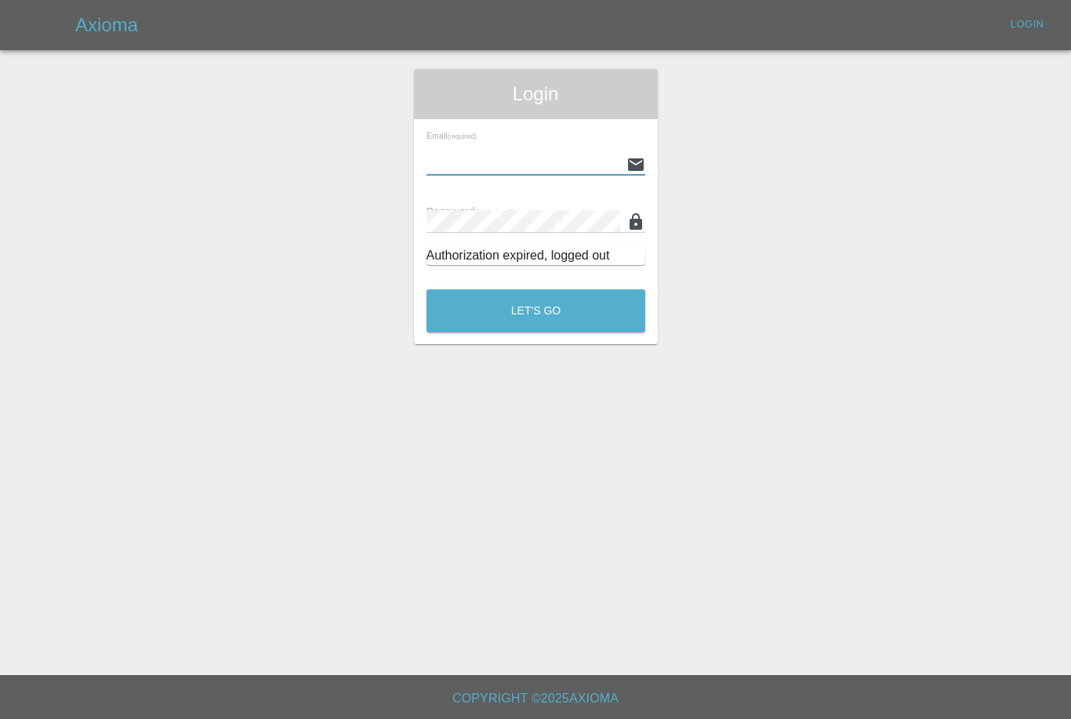
scroll to position [50, 0]
type input "[EMAIL_ADDRESS][DOMAIN_NAME]"
click at [535, 289] on button "Let's Go" at bounding box center [535, 310] width 219 height 43
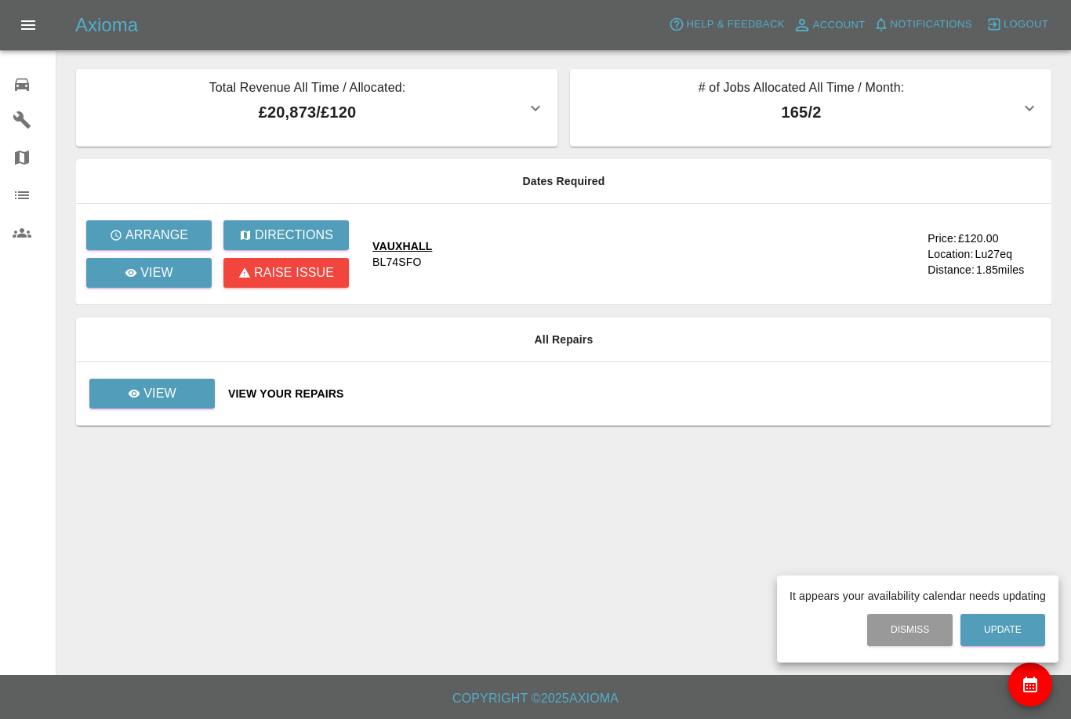
click at [574, 266] on div at bounding box center [535, 359] width 1071 height 719
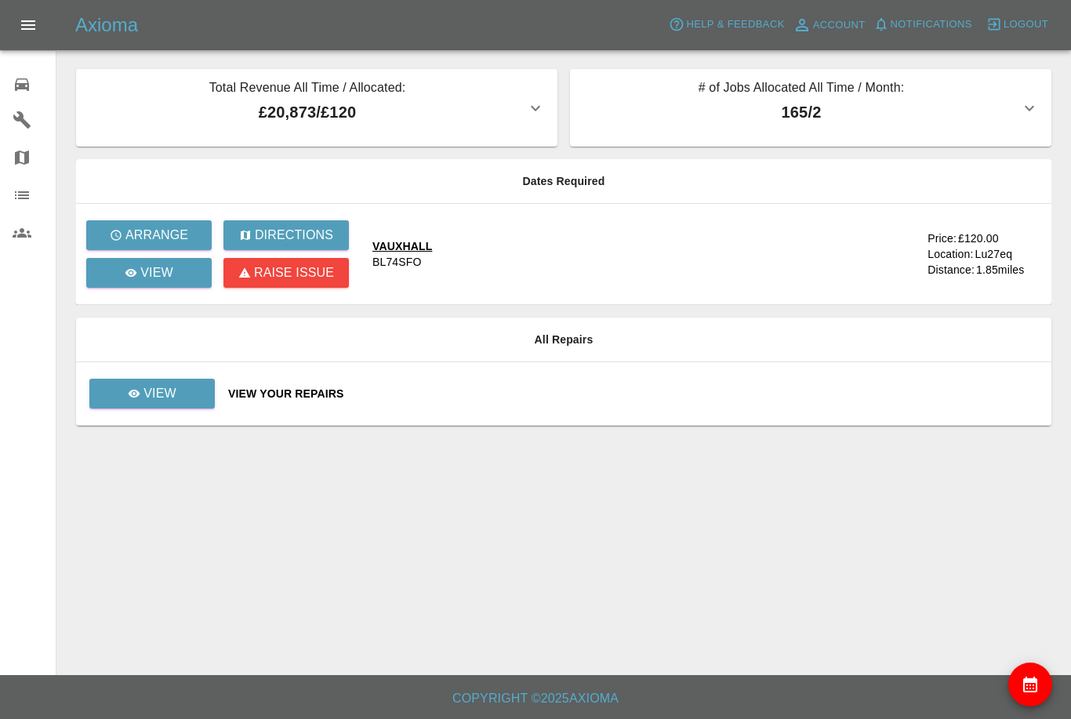
click at [547, 267] on div "VAUXHALL BL74SFO" at bounding box center [643, 253] width 542 height 31
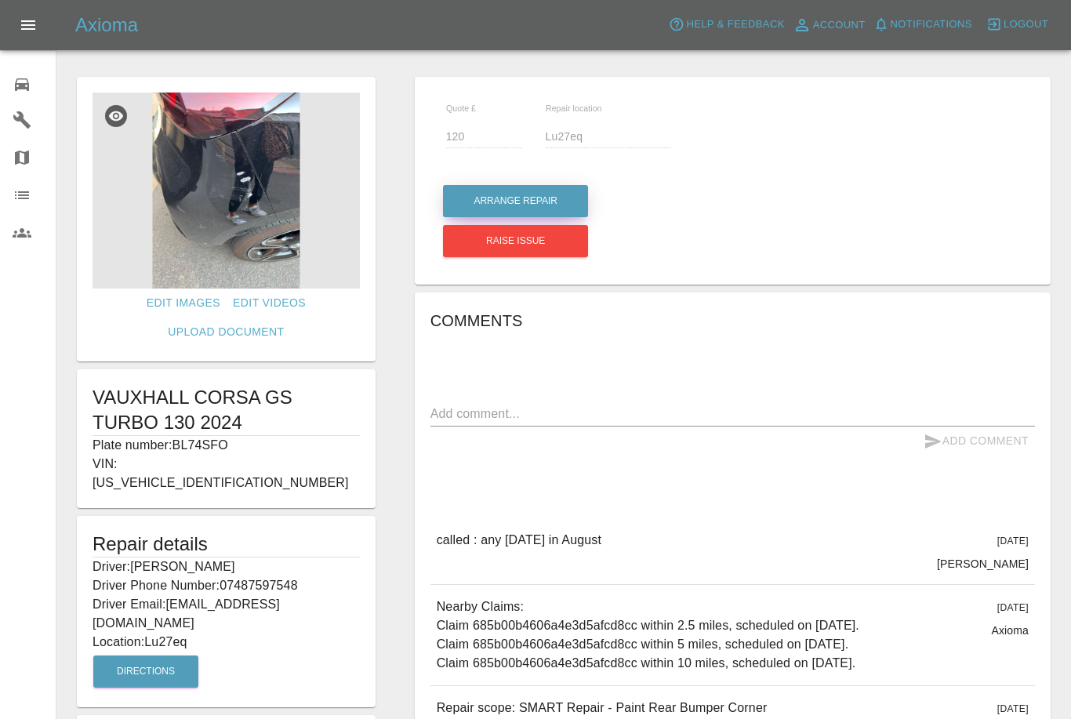
click at [517, 197] on button "Arrange Repair" at bounding box center [515, 201] width 145 height 32
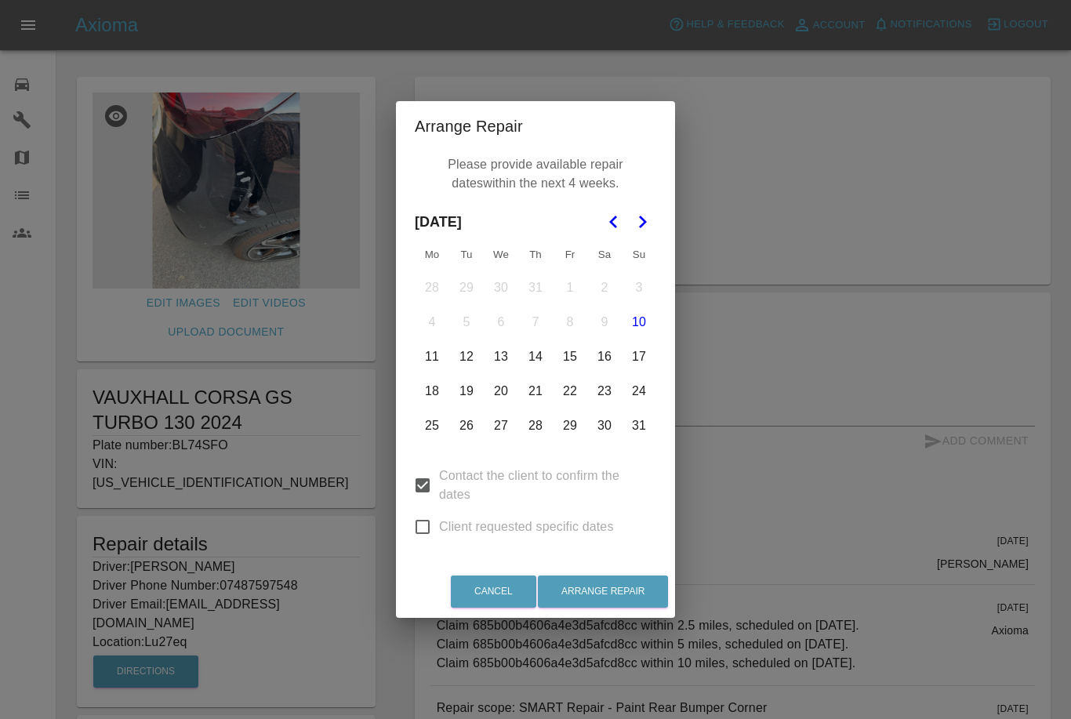
click at [644, 208] on button "Go to the Next Month" at bounding box center [642, 222] width 28 height 28
click at [604, 216] on button "Go to the Previous Month" at bounding box center [614, 222] width 28 height 28
click at [647, 223] on icon "Go to the Next Month" at bounding box center [642, 221] width 19 height 19
click at [609, 216] on icon "Go to the Previous Month" at bounding box center [613, 221] width 19 height 19
click at [566, 426] on button "29" at bounding box center [569, 425] width 33 height 33
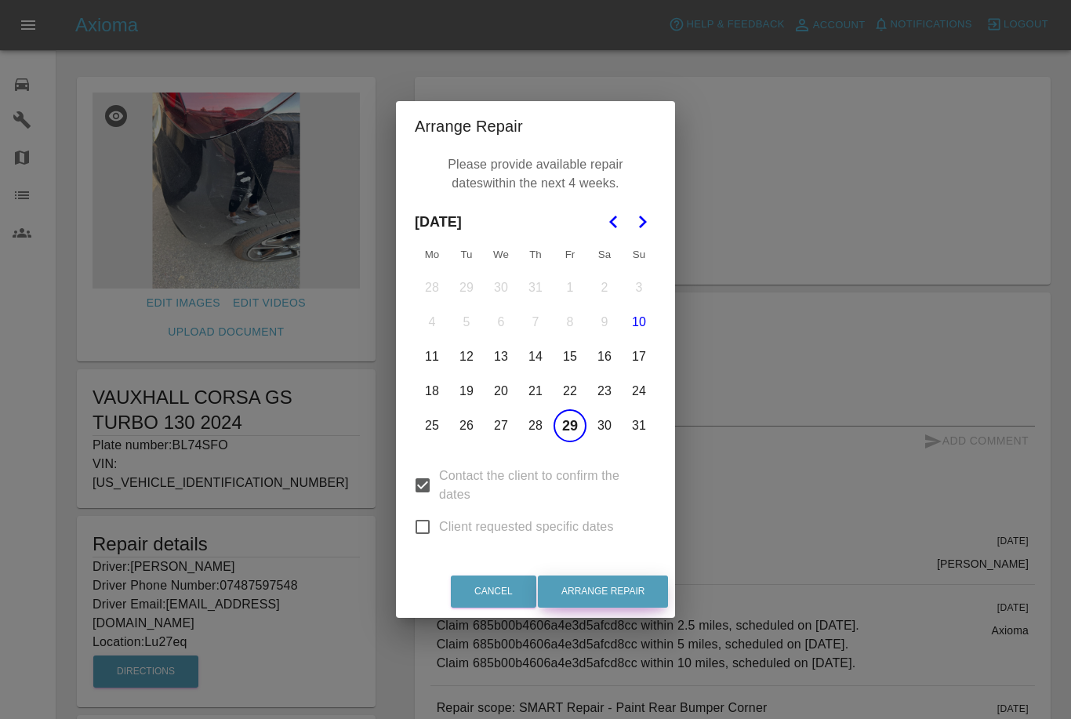
click at [635, 591] on button "Arrange Repair" at bounding box center [603, 591] width 130 height 32
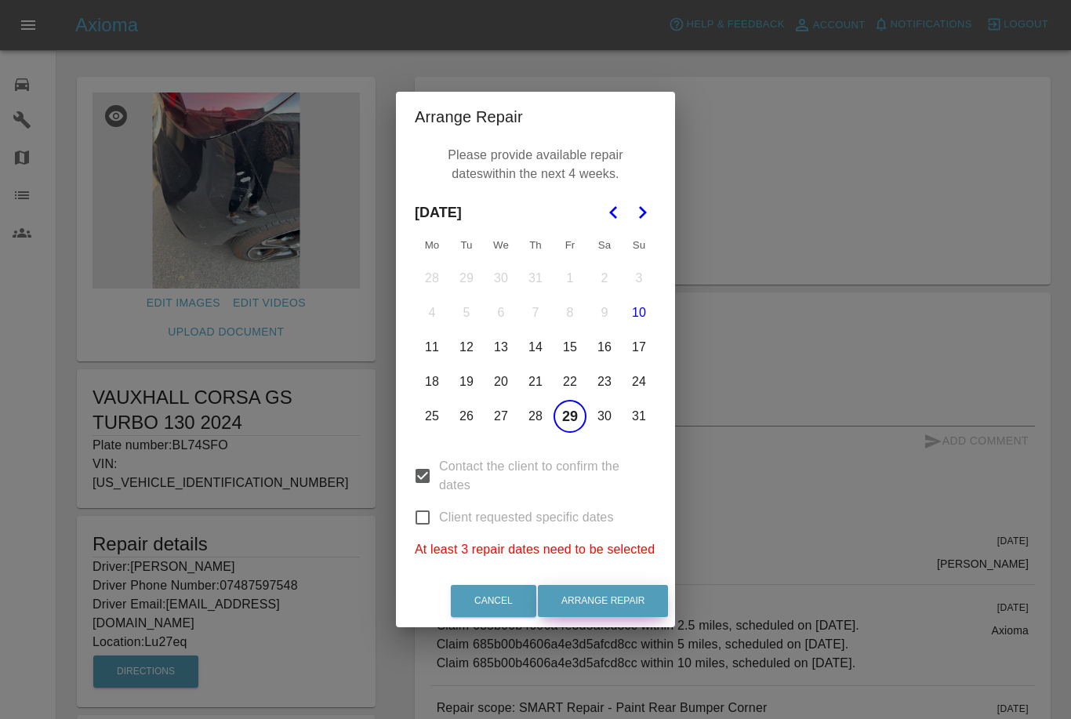
click at [624, 600] on button "Arrange Repair" at bounding box center [603, 601] width 130 height 32
click at [429, 524] on input "Client requested specific dates" at bounding box center [422, 517] width 33 height 33
checkbox input "true"
click at [615, 597] on button "Arrange Repair" at bounding box center [603, 601] width 130 height 32
click at [600, 609] on button "Arrange Repair" at bounding box center [603, 601] width 130 height 32
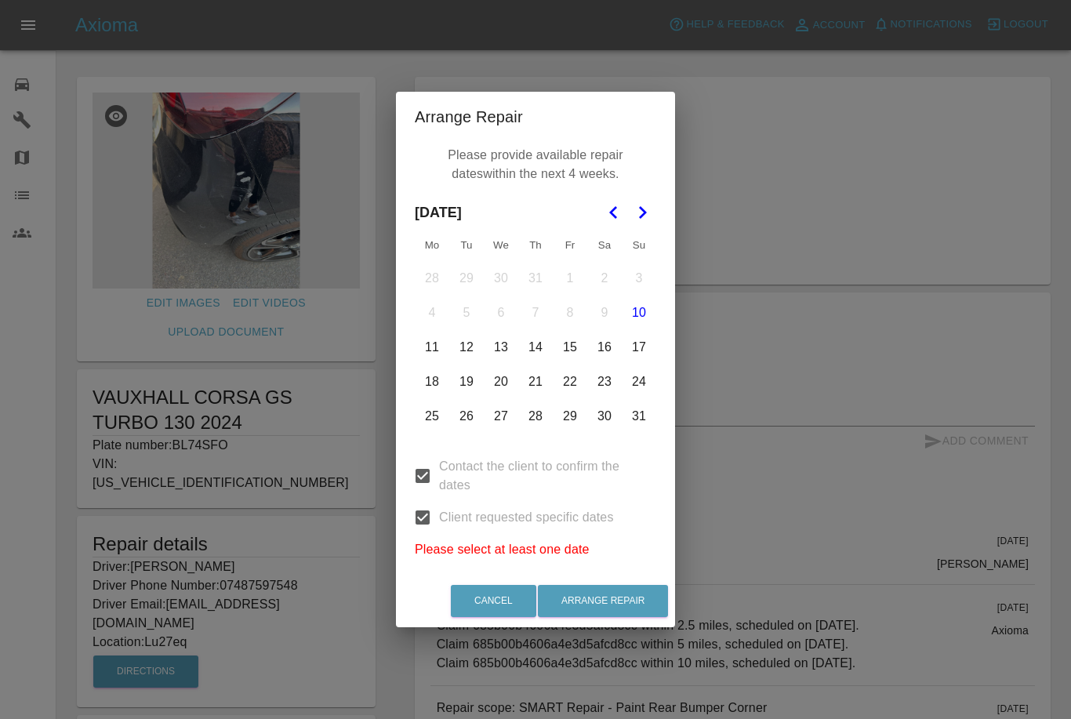
click at [566, 426] on button "29" at bounding box center [569, 416] width 33 height 33
click at [618, 611] on button "Arrange Repair" at bounding box center [603, 601] width 130 height 32
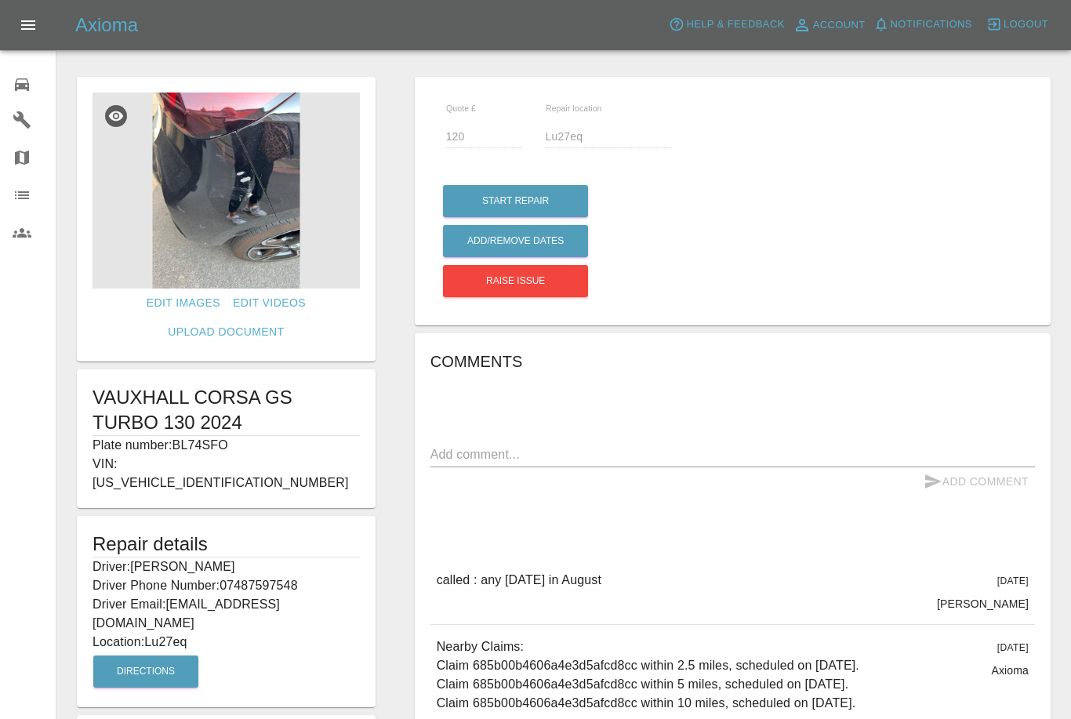
click at [622, 603] on div "called : any [DATE] in [DATE][DATE] [PERSON_NAME]" at bounding box center [732, 591] width 604 height 66
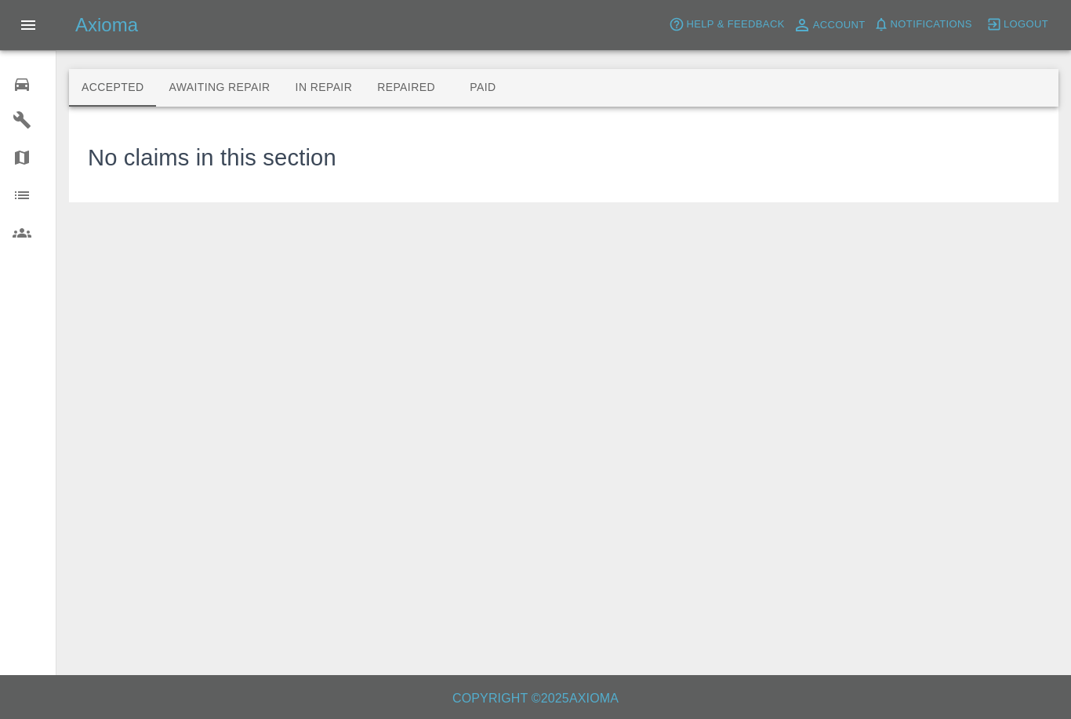
click at [38, 74] on div "0" at bounding box center [35, 82] width 44 height 23
